Goal: Find specific page/section: Find specific page/section

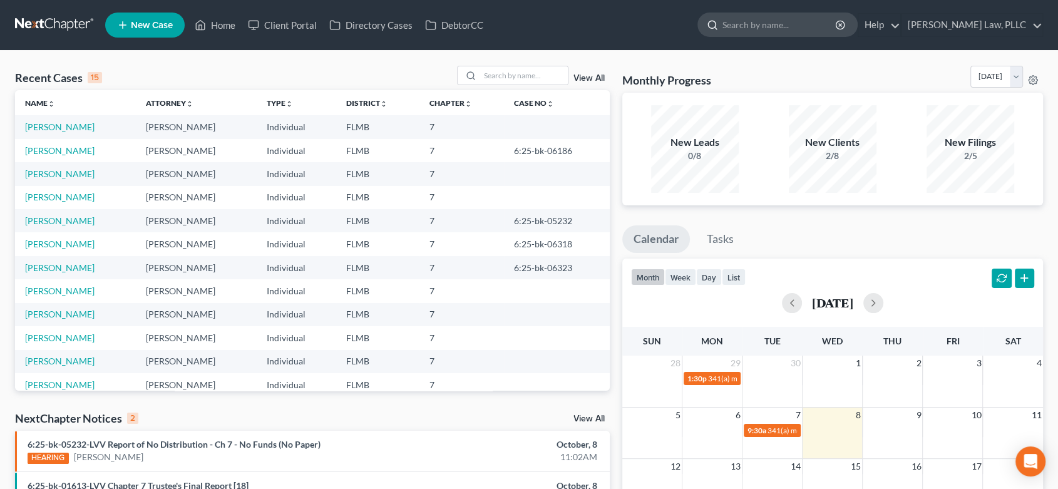
click at [787, 22] on input "search" at bounding box center [779, 24] width 115 height 23
type input "ray"
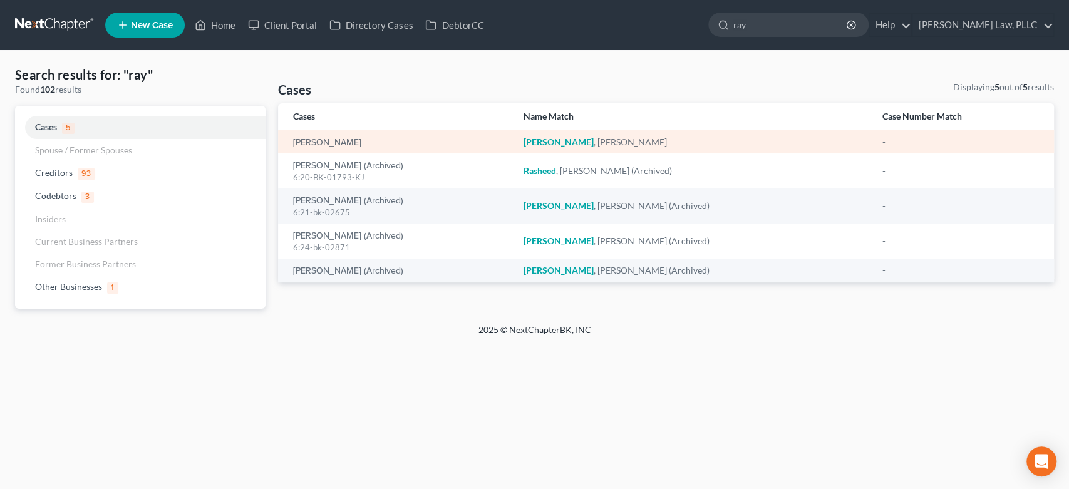
click at [341, 140] on div "[PERSON_NAME]" at bounding box center [398, 142] width 210 height 13
click at [319, 142] on link "[PERSON_NAME]" at bounding box center [327, 142] width 68 height 9
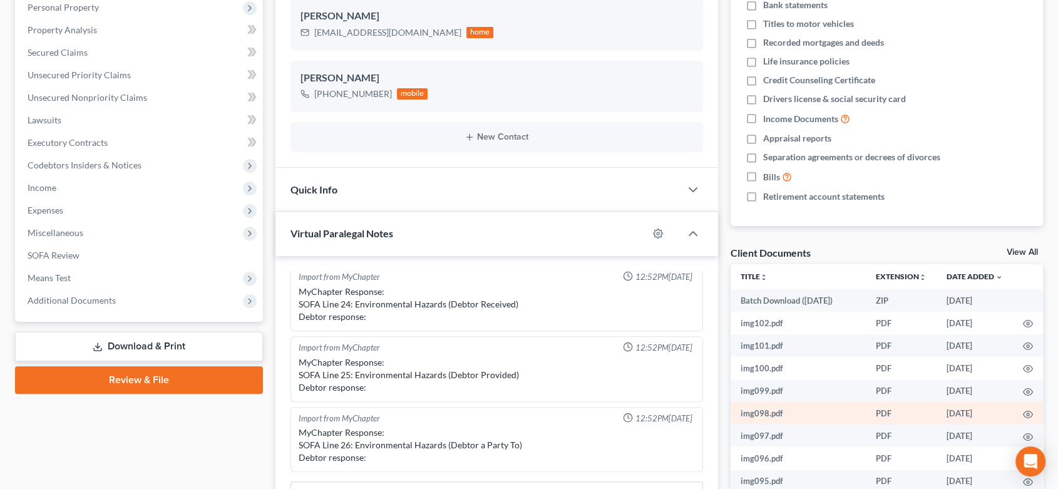
scroll to position [347, 0]
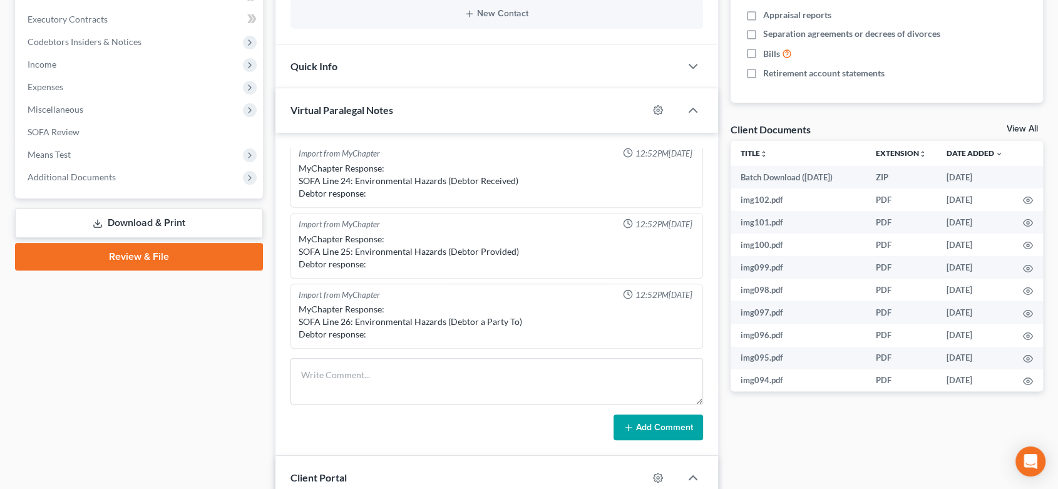
click at [1027, 125] on link "View All" at bounding box center [1022, 129] width 31 height 9
